Goal: Check status

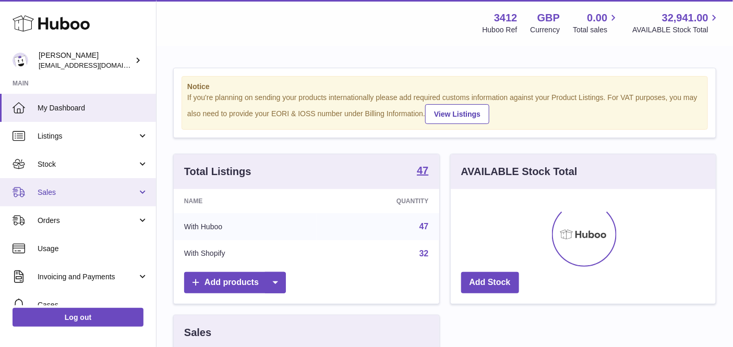
scroll to position [162, 266]
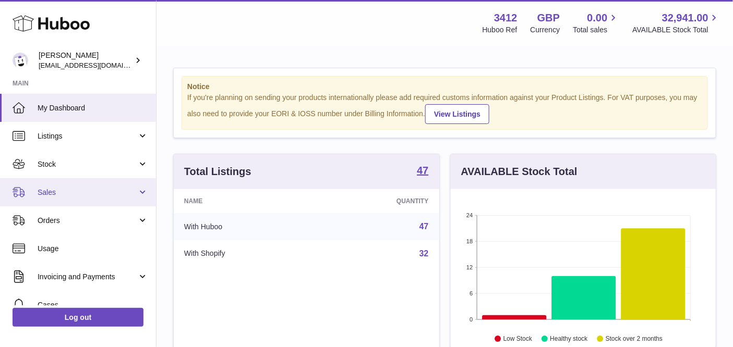
click at [63, 186] on link "Sales" at bounding box center [78, 192] width 156 height 28
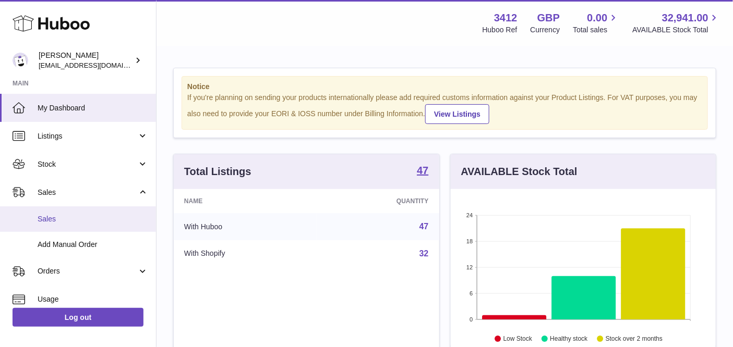
click at [65, 223] on span "Sales" at bounding box center [93, 219] width 111 height 10
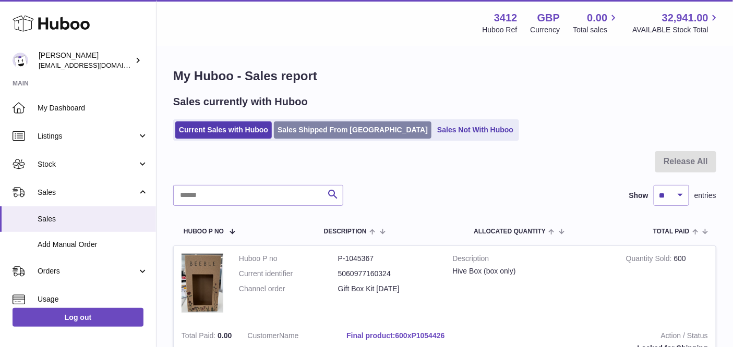
click at [306, 136] on link "Sales Shipped From [GEOGRAPHIC_DATA]" at bounding box center [353, 130] width 158 height 17
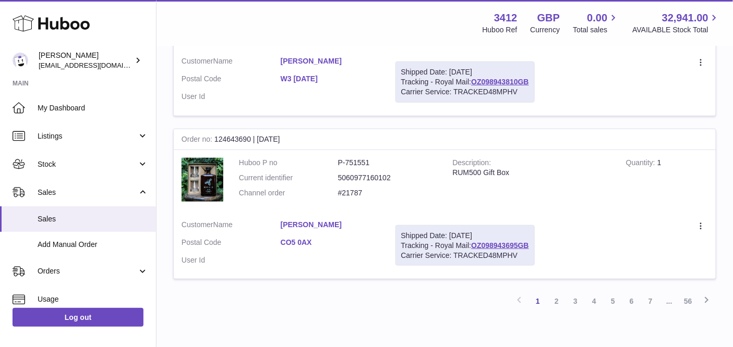
scroll to position [1599, 0]
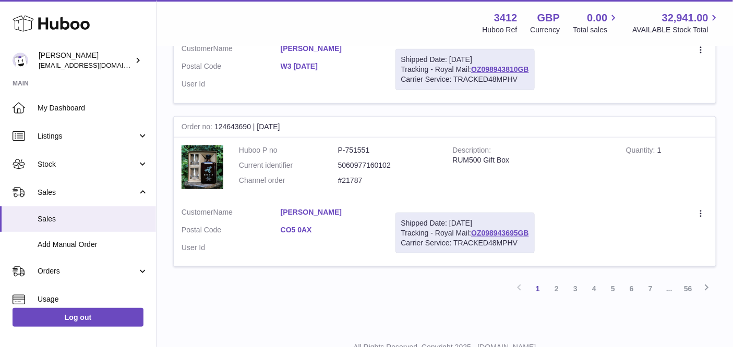
click at [555, 280] on link "2" at bounding box center [556, 289] width 19 height 19
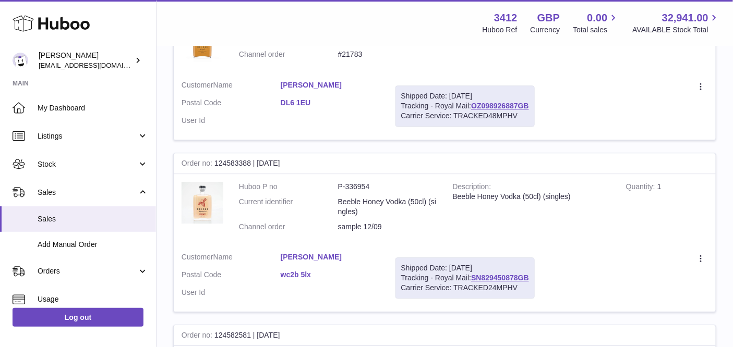
scroll to position [1044, 0]
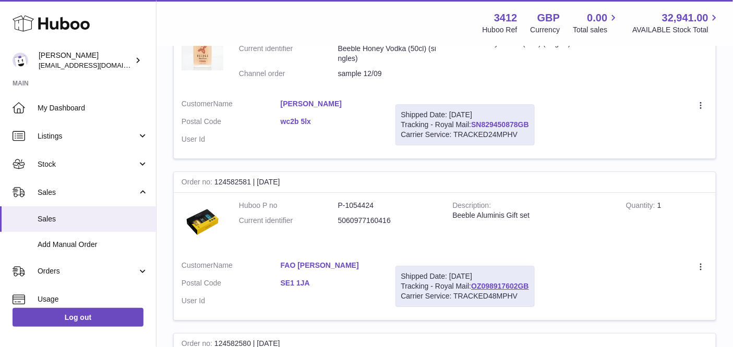
drag, startPoint x: 532, startPoint y: 119, endPoint x: 475, endPoint y: 116, distance: 57.0
click at [475, 116] on div "Shipped Date: 12th Sep 2025 Tracking - Royal Mail: SN829450878GB Carrier Servic…" at bounding box center [464, 124] width 139 height 41
copy link "SN829450878GB"
click at [508, 121] on link "SN829450878GB" at bounding box center [500, 125] width 58 height 8
drag, startPoint x: 532, startPoint y: 279, endPoint x: 475, endPoint y: 281, distance: 56.9
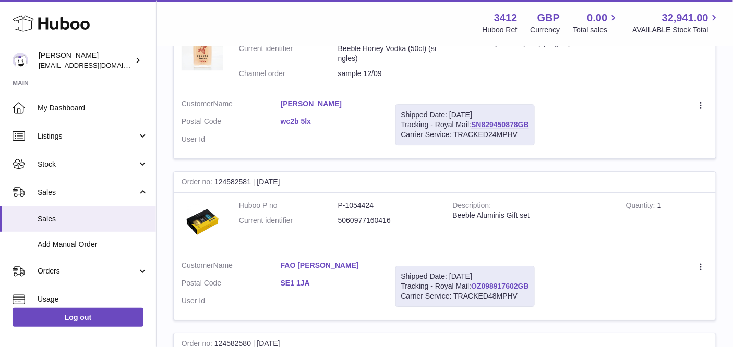
click at [475, 281] on div "Shipped Date: 12th Sep 2025 Tracking - Royal Mail: OZ098917602GB Carrier Servic…" at bounding box center [464, 286] width 139 height 41
click at [480, 282] on link "OZ098917602GB" at bounding box center [500, 286] width 58 height 8
copy link "OZ098917602GB"
